Goal: Information Seeking & Learning: Learn about a topic

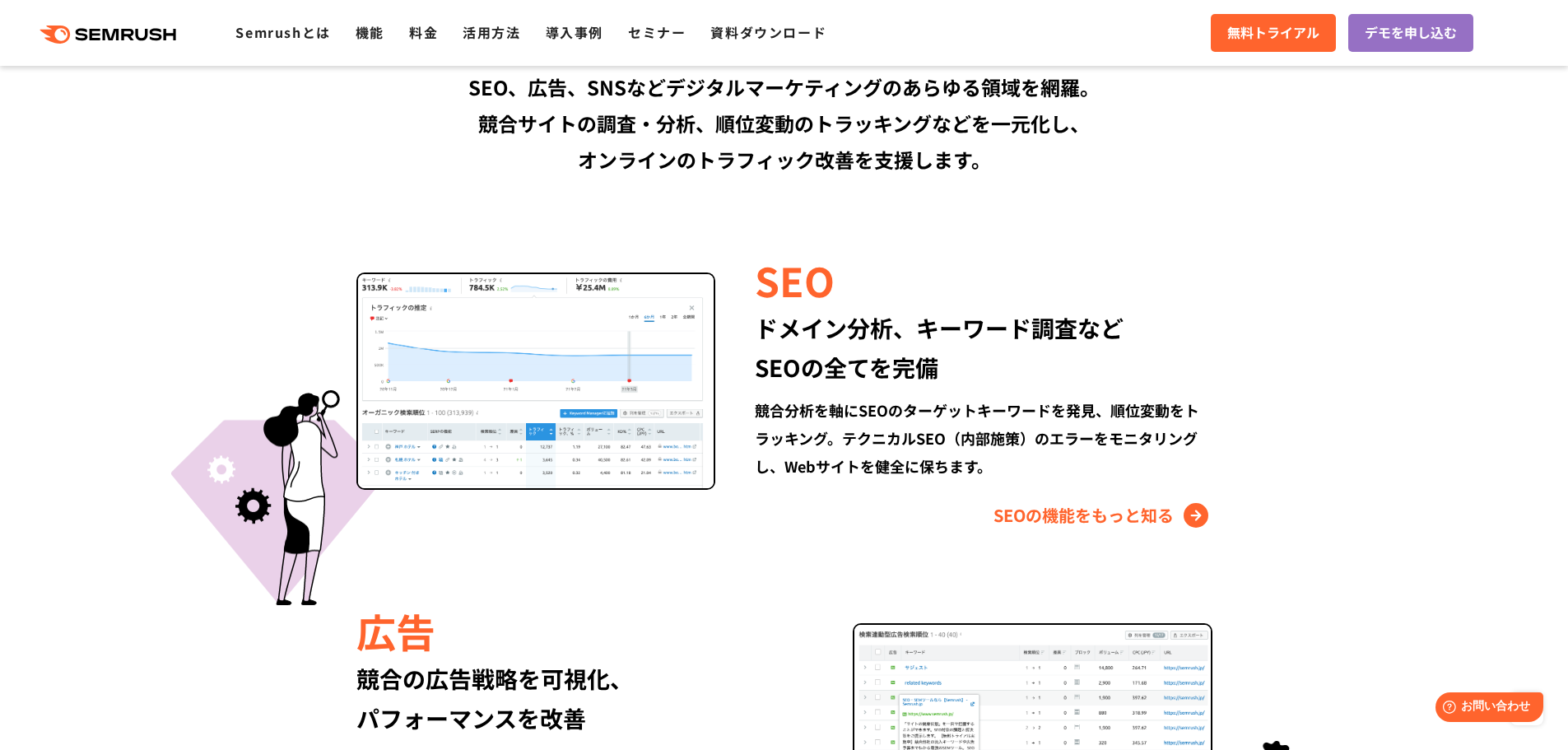
click at [1017, 324] on div "ドメイン分析、キーワード調査など SEOの全てを完備" at bounding box center [983, 347] width 457 height 79
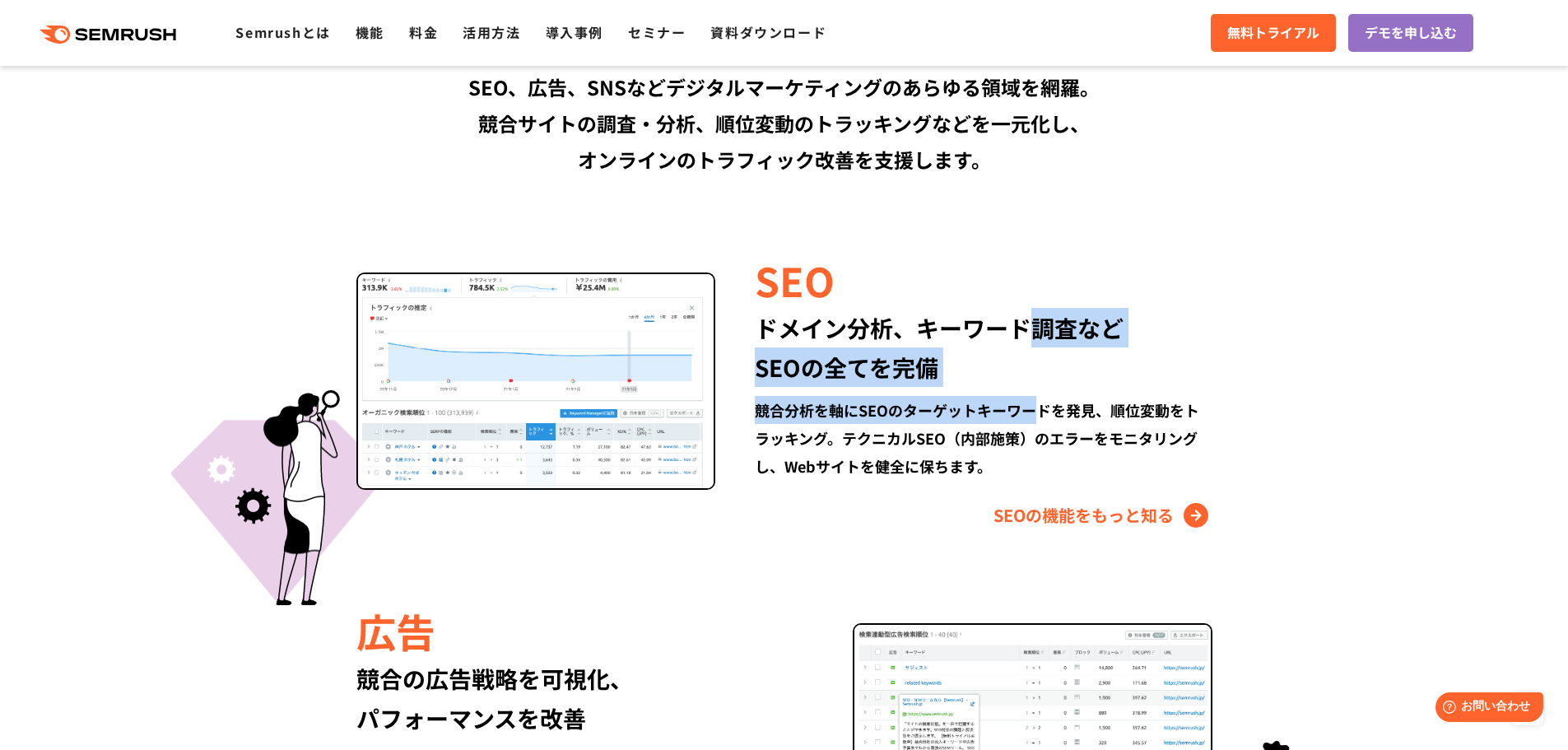
drag, startPoint x: 1023, startPoint y: 331, endPoint x: 1041, endPoint y: 413, distance: 84.0
click at [1041, 413] on div "SEO ドメイン分析、キーワード調査など SEOの全てを完備 競合分析を軸にSEOのターゲットキーワードを発見、順位変動をトラッキング。テクニカルSEO（内部…" at bounding box center [964, 389] width 496 height 276
click at [1041, 413] on div "競合分析を軸にSEOのターゲットキーワードを発見、順位変動をトラッキング。テクニカルSEO（内部施策）のエラーをモニタリングし、Webサイトを健全に保ちます。" at bounding box center [983, 439] width 457 height 84
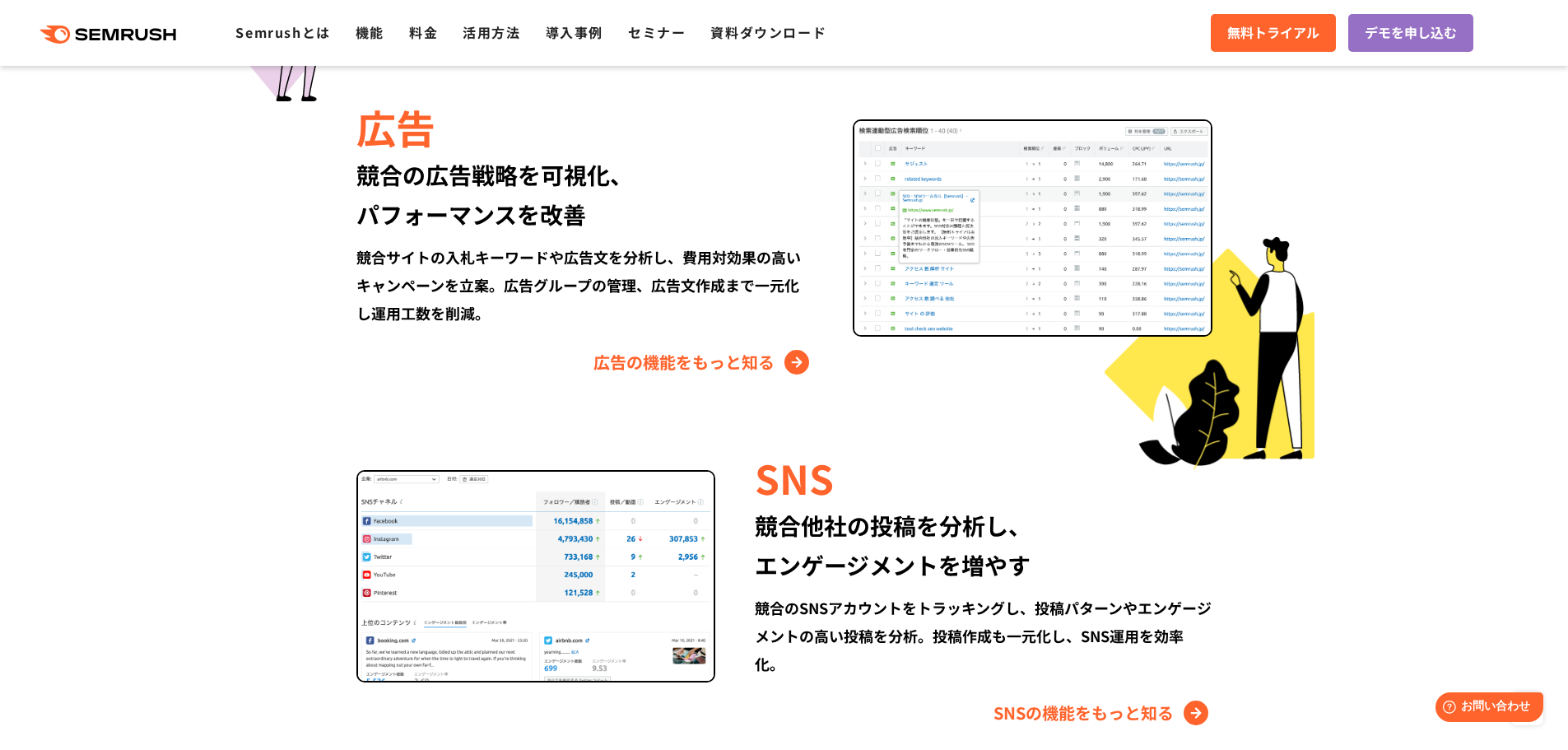
scroll to position [2141, 0]
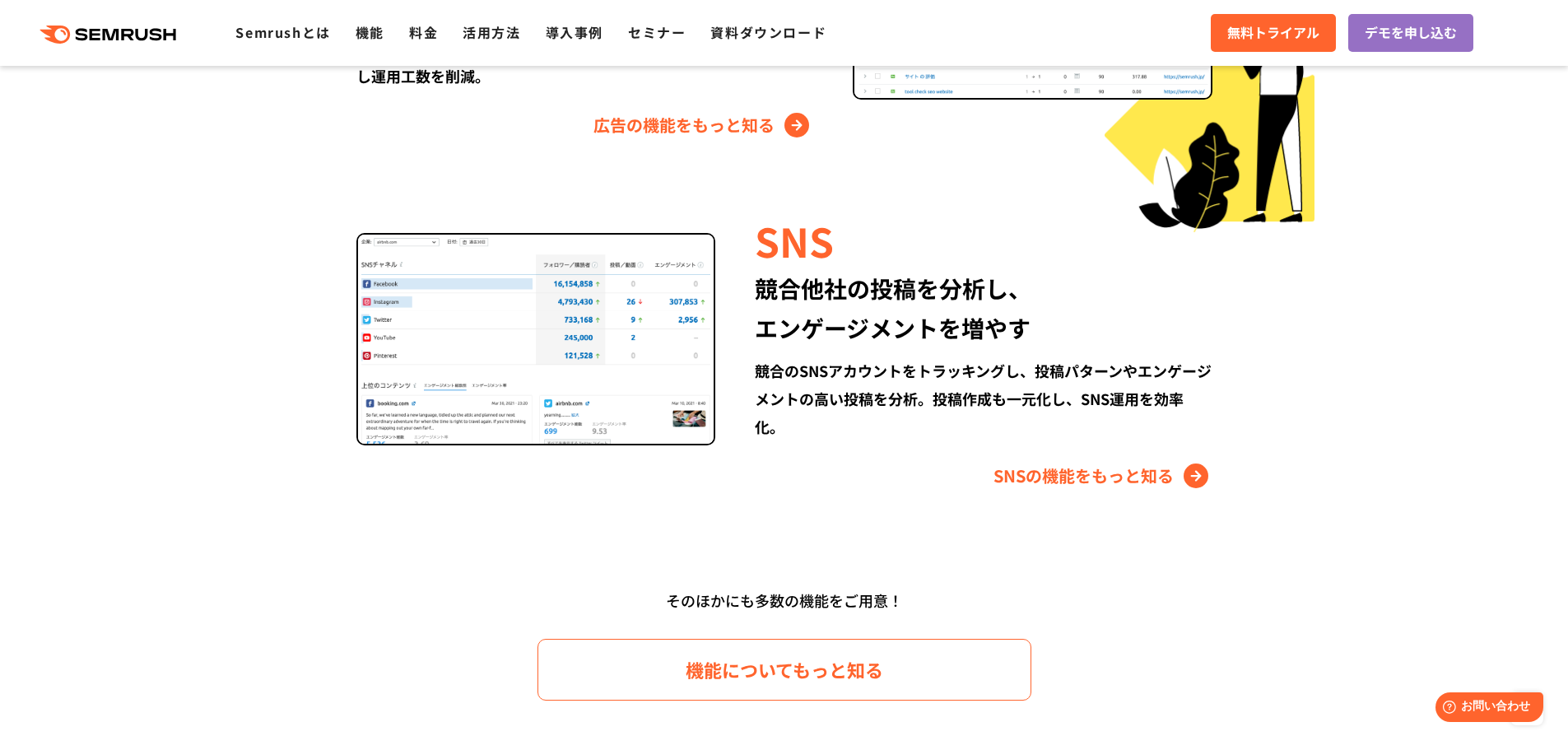
click at [584, 319] on img at bounding box center [536, 339] width 360 height 212
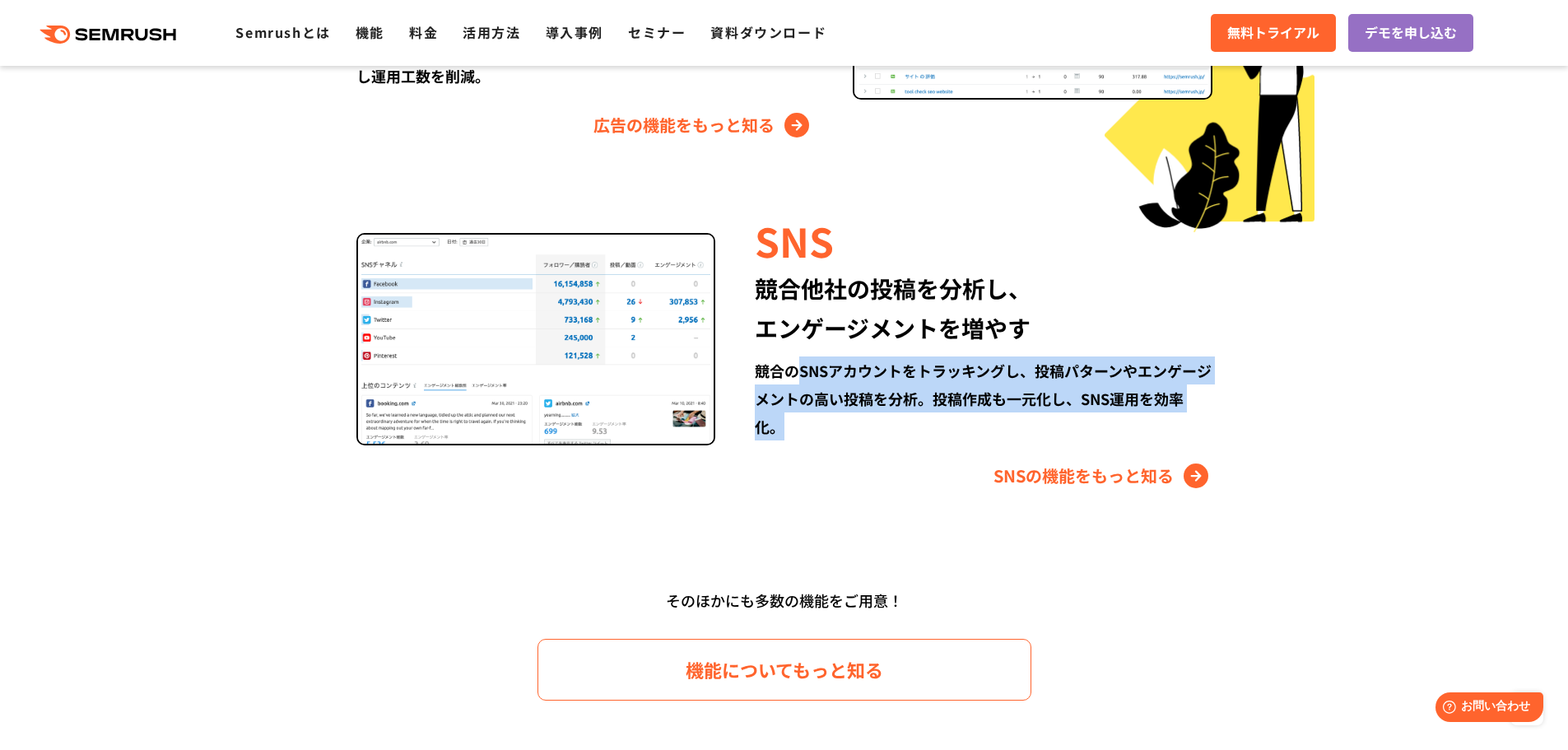
drag, startPoint x: 797, startPoint y: 375, endPoint x: 803, endPoint y: 438, distance: 63.3
click at [818, 444] on div "SNS 競合他社の投稿を分析し、 エンゲージメントを増やす 競合のSNSアカウントをトラッキングし、投稿パターンやエンゲージメントの高い投稿を分析。投稿作成も…" at bounding box center [964, 350] width 496 height 276
click at [705, 417] on img at bounding box center [536, 339] width 360 height 212
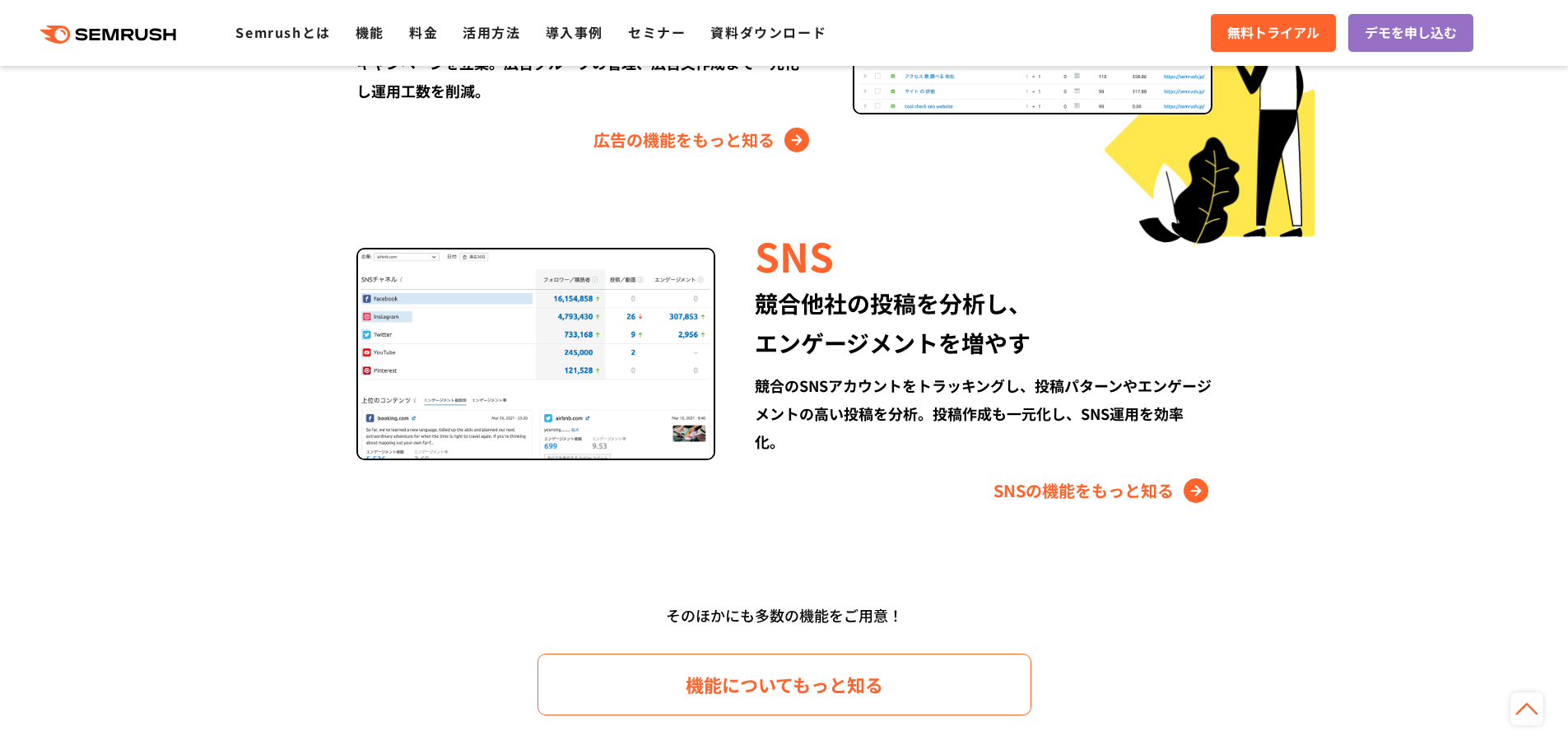
scroll to position [2141, 0]
